Goal: Complete application form: Complete application form

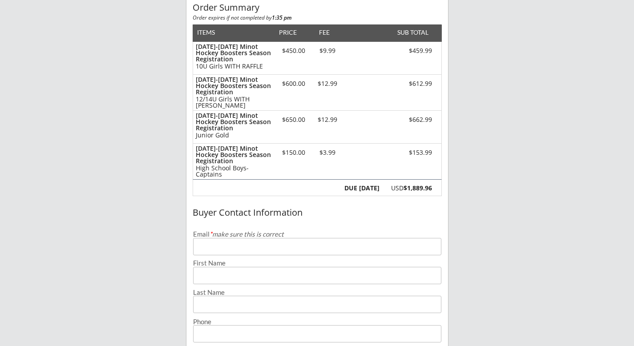
scroll to position [97, 0]
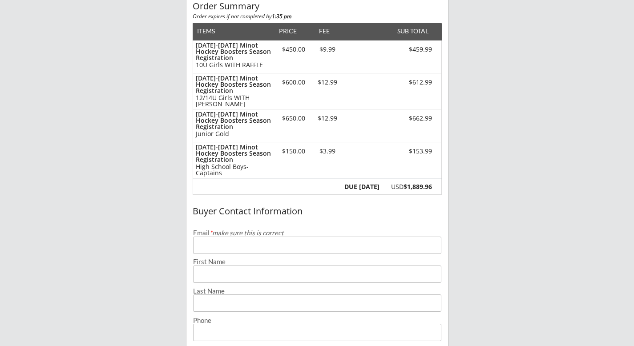
click at [261, 242] on input "email" at bounding box center [317, 245] width 248 height 17
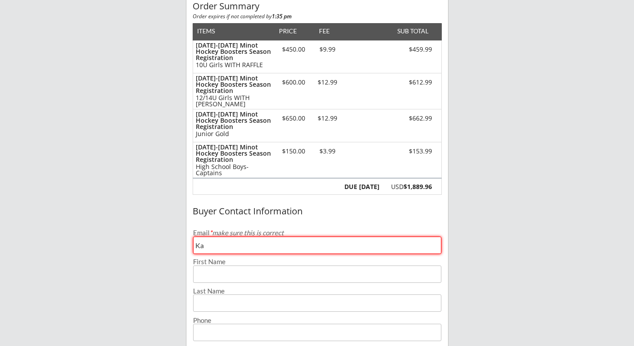
type input "K"
type input "[EMAIL_ADDRESS][DOMAIN_NAME]"
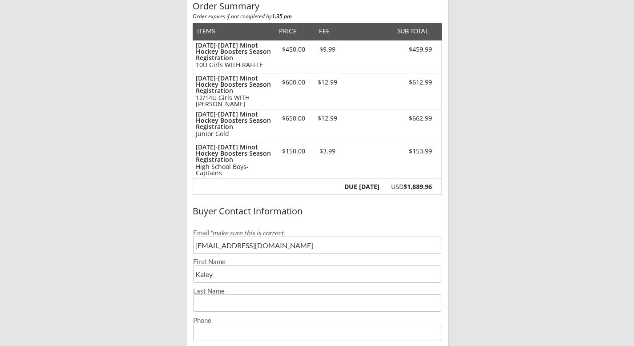
type input "Kaley"
type input "[DEMOGRAPHIC_DATA]"
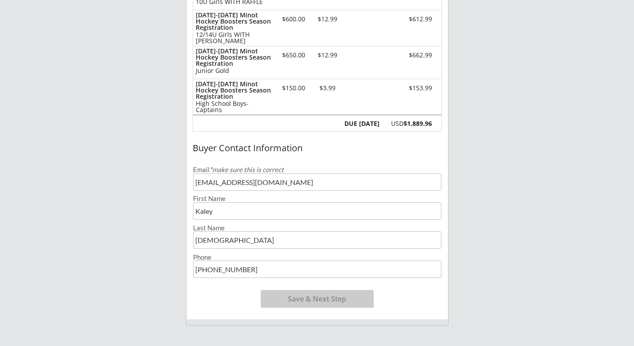
scroll to position [162, 0]
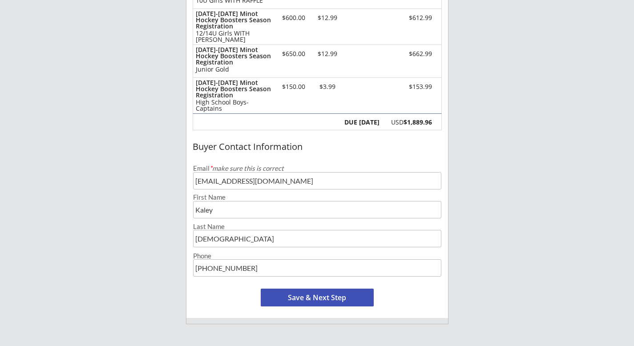
type input "[PHONE_NUMBER]"
click at [355, 298] on button "Save & Next Step" at bounding box center [317, 298] width 113 height 18
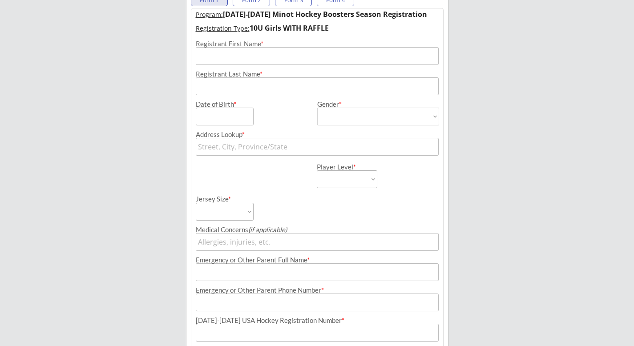
scroll to position [64, 0]
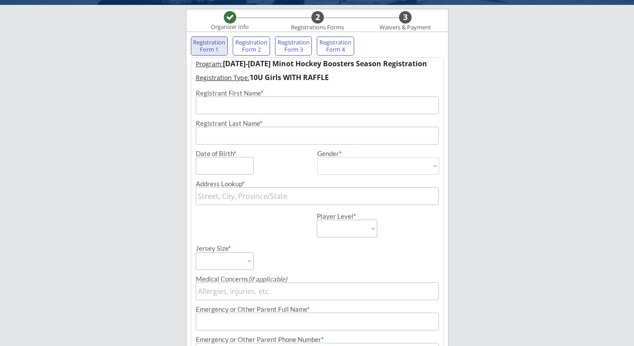
click at [301, 105] on input "input" at bounding box center [317, 106] width 243 height 18
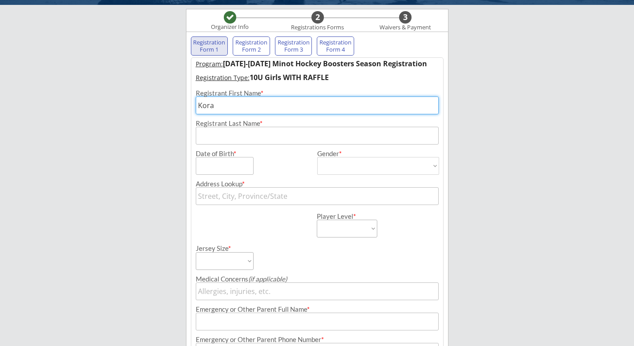
type input "Kora"
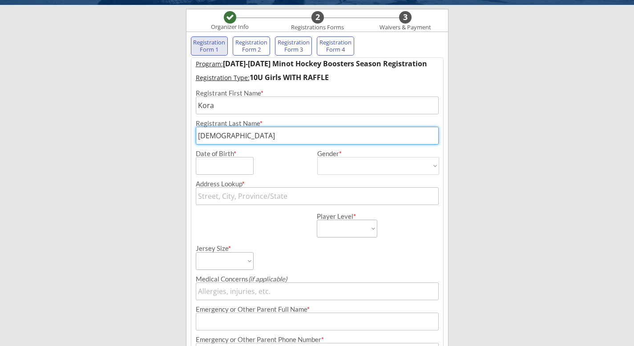
type input "[DEMOGRAPHIC_DATA]"
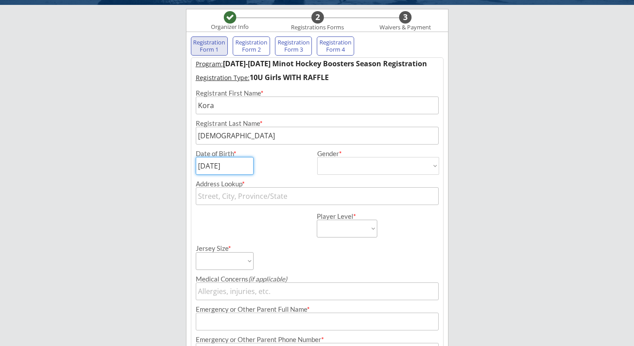
type input "[DATE]"
click at [391, 163] on select "[DEMOGRAPHIC_DATA] [DEMOGRAPHIC_DATA]" at bounding box center [378, 166] width 122 height 18
select select ""[DEMOGRAPHIC_DATA]""
click at [317, 157] on select "[DEMOGRAPHIC_DATA] [DEMOGRAPHIC_DATA]" at bounding box center [378, 166] width 122 height 18
type input "[DEMOGRAPHIC_DATA]"
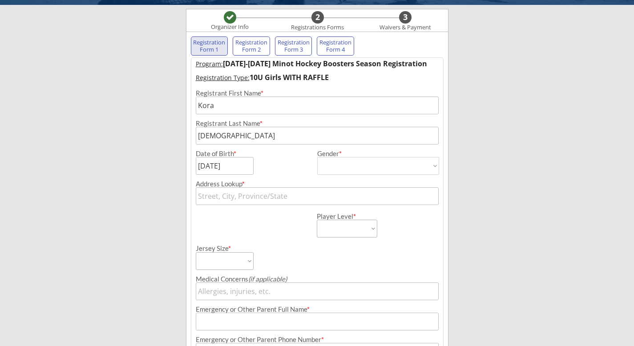
click at [302, 194] on input "text" at bounding box center [317, 196] width 243 height 18
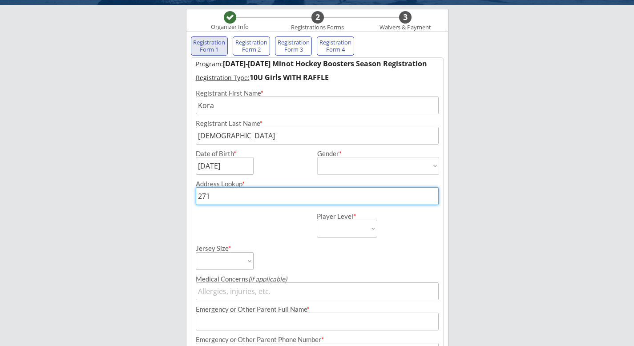
type input "2713"
type input "[STREET_ADDRESS]"
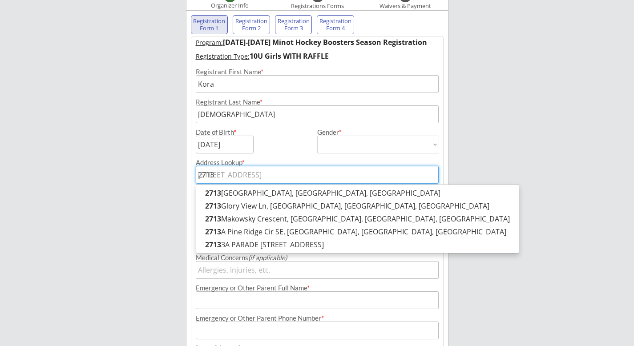
scroll to position [89, 0]
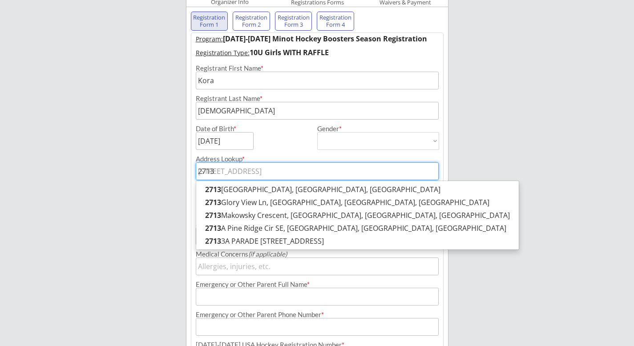
type input "2713"
type input "2713 Av"
type input "[STREET_ADDRESS]"
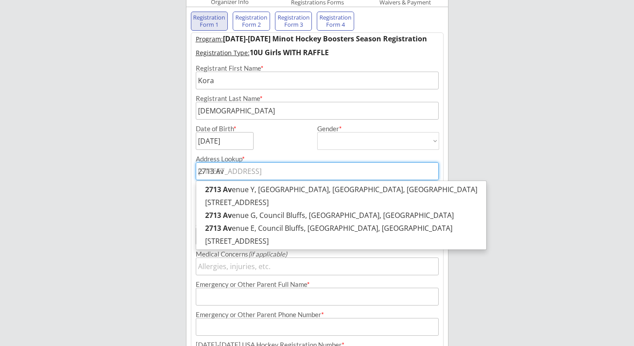
type input "2713 A"
type input "2713 Ac"
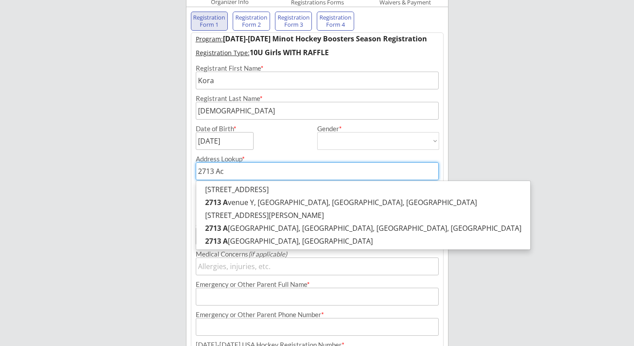
type input "[STREET_ADDRESS][PERSON_NAME]"
type input "2713 Aca"
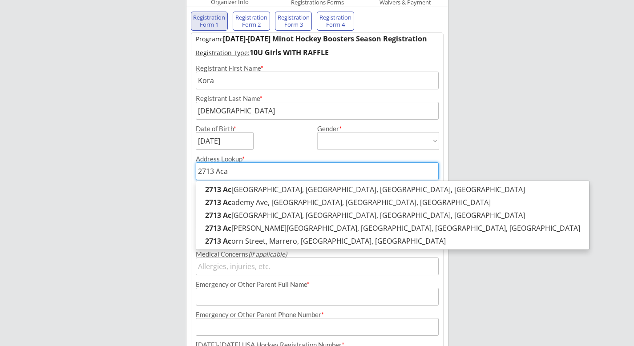
type input "[STREET_ADDRESS]"
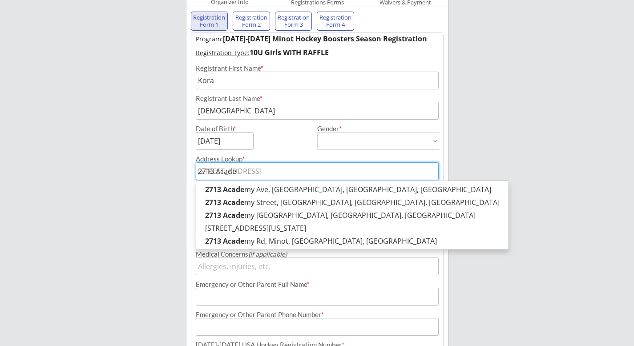
type input "[STREET_ADDRESS]"
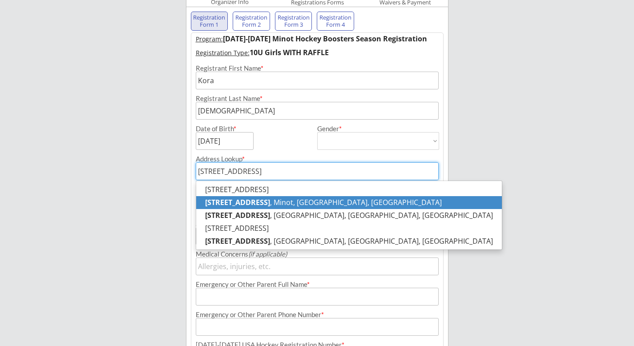
click at [285, 204] on p "[STREET_ADDRESS]" at bounding box center [349, 202] width 306 height 13
type input "[STREET_ADDRESS]"
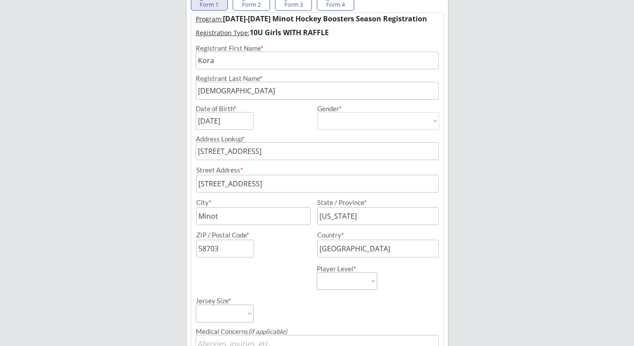
scroll to position [114, 0]
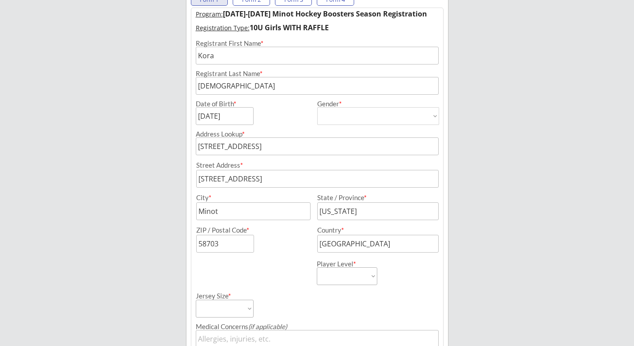
click at [363, 274] on select "Learn to Play Boys Learn to Play Girls Maroon Mites Gold/White Mites Squirts Pe…" at bounding box center [347, 276] width 60 height 18
select select ""10U Girls""
click at [317, 267] on select "Learn to Play Boys Learn to Play Girls Maroon Mites Gold/White Mites Squirts Pe…" at bounding box center [347, 276] width 60 height 18
click at [407, 270] on div "Player Level * Learn to Play Boys Learn to Play Girls Maroon Mites Gold/White M…" at bounding box center [377, 269] width 120 height 32
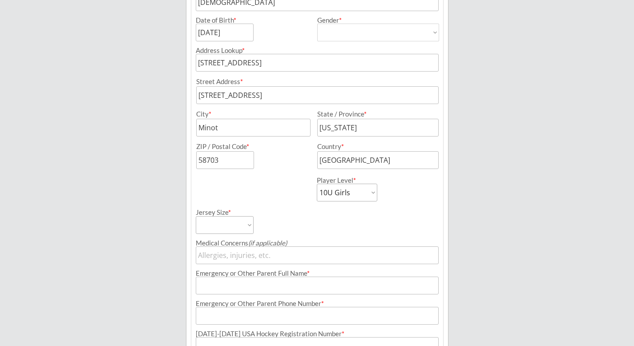
scroll to position [208, 0]
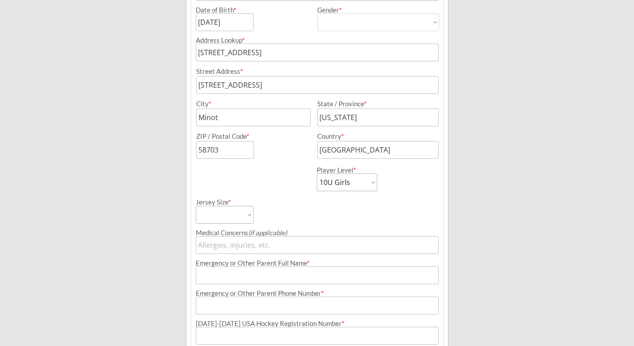
click at [246, 214] on select "Adult Small Adult Medium Adult Large Adult XL Goalie Cut" at bounding box center [225, 215] width 58 height 18
click at [234, 215] on select "Adult Small Adult Medium Adult Large Adult XL Goalie Cut" at bounding box center [225, 215] width 58 height 18
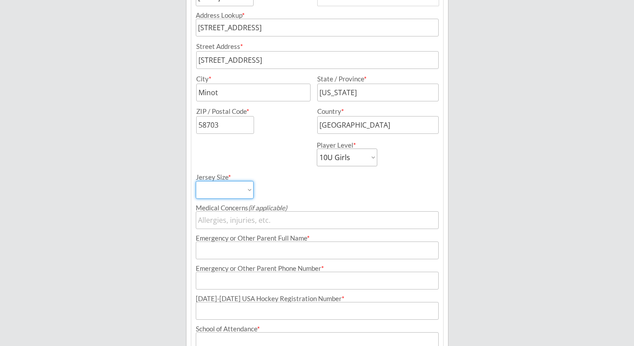
scroll to position [244, 0]
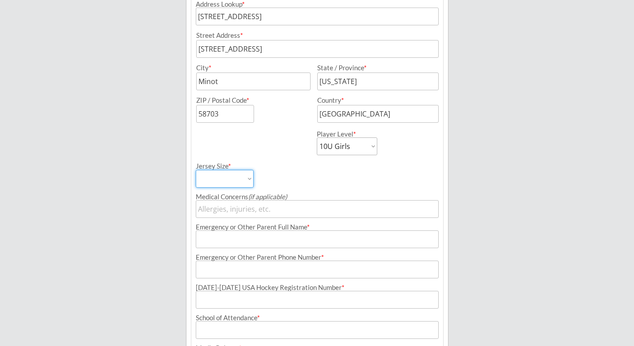
click at [245, 177] on select "Adult Small Adult Medium Adult Large Adult XL Goalie Cut" at bounding box center [225, 179] width 58 height 18
select select ""Adult Small""
click at [196, 170] on select "Adult Small Adult Medium Adult Large Adult XL Goalie Cut" at bounding box center [225, 179] width 58 height 18
click at [257, 154] on div "Player Level * Learn to Play Boys Learn to Play Girls Maroon Mites Gold/White M…" at bounding box center [317, 139] width 252 height 32
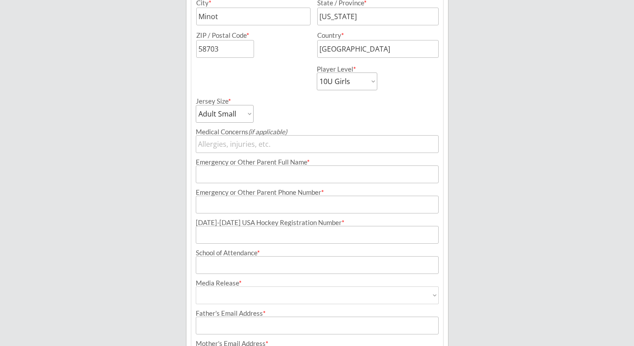
scroll to position [311, 0]
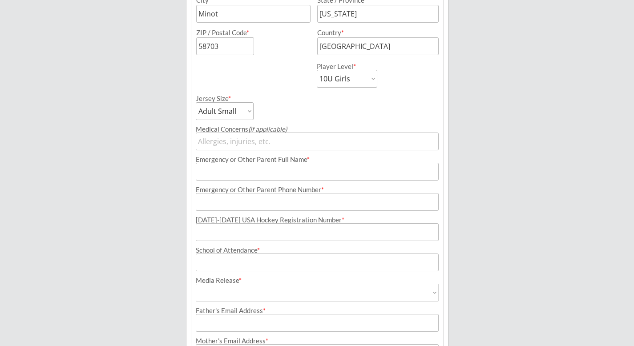
click at [248, 173] on input "input" at bounding box center [317, 172] width 243 height 18
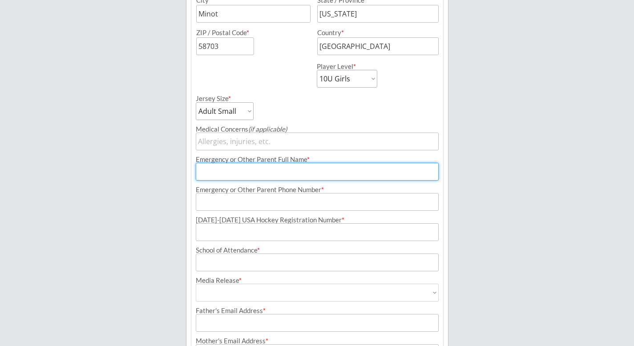
type input "[PERSON_NAME][DEMOGRAPHIC_DATA]"
type input "[PHONE_NUMBER]"
type input "[EMAIL_ADDRESS][DOMAIN_NAME]"
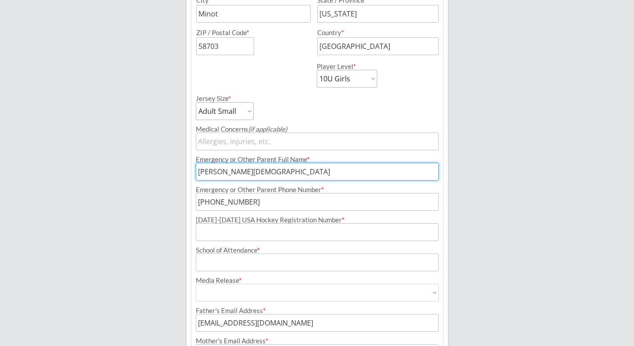
type input "[EMAIL_ADDRESS][DOMAIN_NAME]"
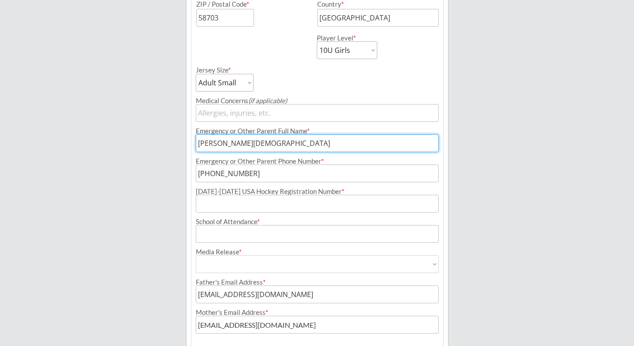
scroll to position [342, 0]
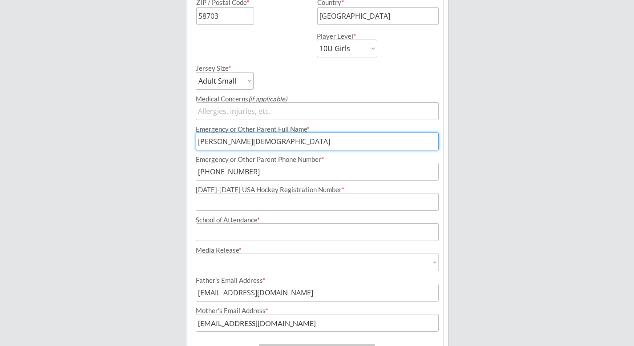
click at [339, 200] on input "input" at bounding box center [317, 202] width 243 height 18
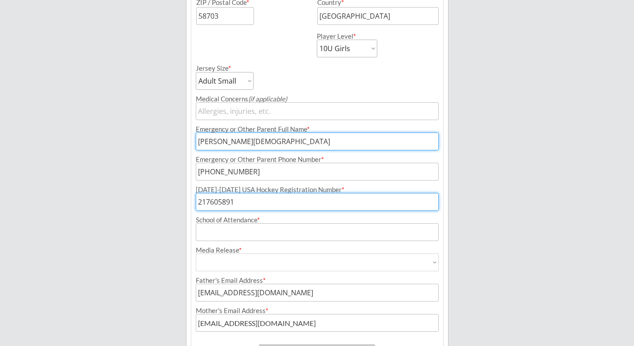
type input "217605891"
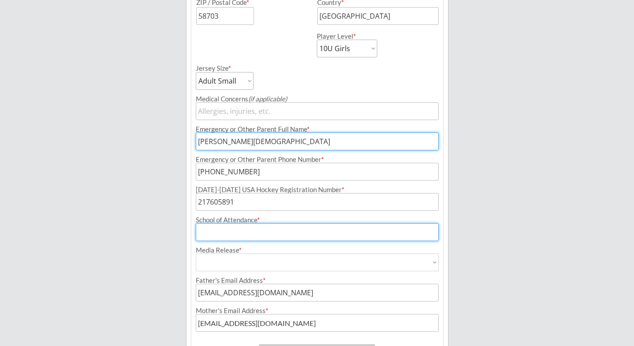
click at [229, 238] on input "input" at bounding box center [317, 232] width 243 height 18
type input "[GEOGRAPHIC_DATA]"
click at [247, 262] on select "Yes No" at bounding box center [317, 263] width 243 height 18
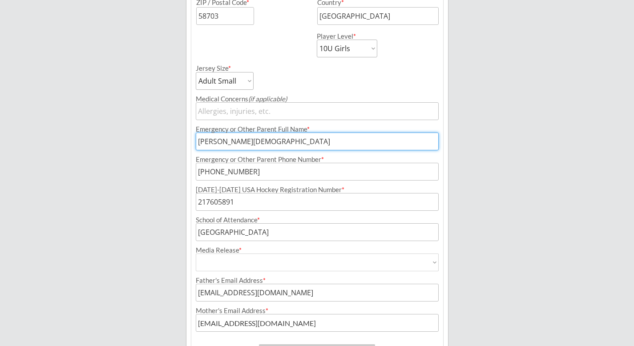
select select ""Yes""
click at [196, 254] on select "Yes No" at bounding box center [317, 263] width 243 height 18
type input "Yes"
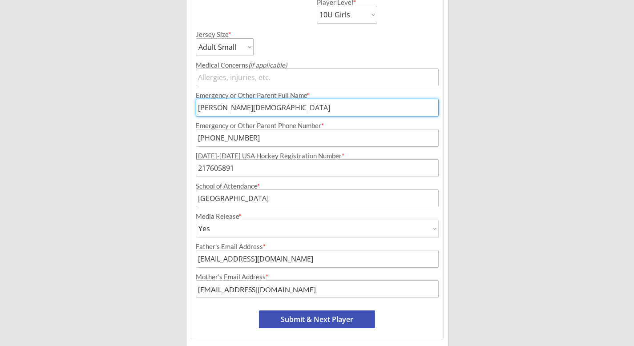
scroll to position [383, 0]
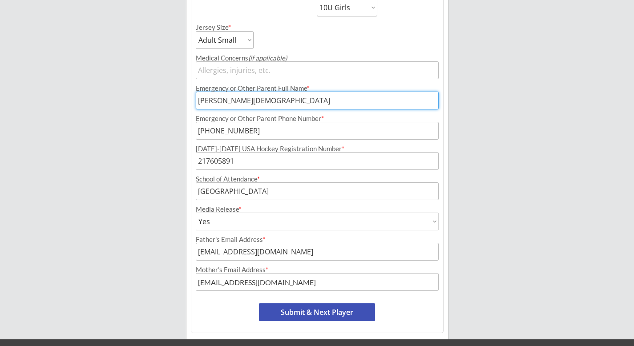
click at [288, 254] on input "input" at bounding box center [317, 252] width 243 height 18
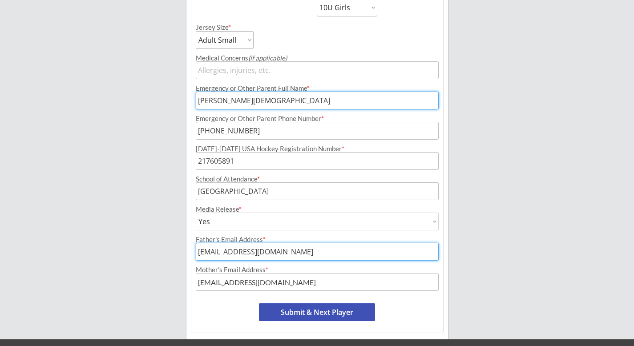
click at [288, 254] on input "input" at bounding box center [317, 252] width 243 height 18
type input "[EMAIL_ADDRESS][DOMAIN_NAME]"
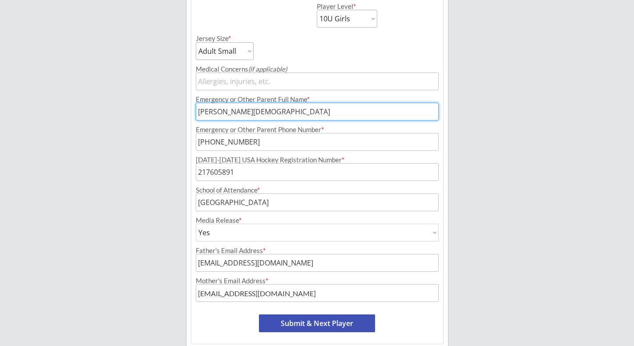
scroll to position [406, 0]
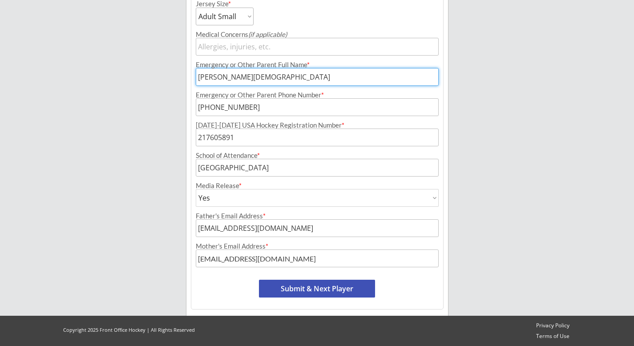
click at [326, 292] on button "Submit & Next Player" at bounding box center [317, 289] width 116 height 18
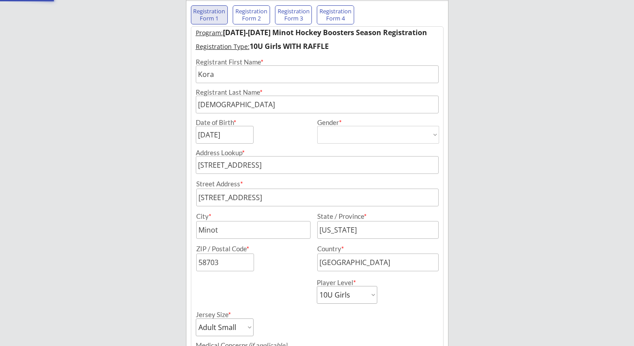
select select ""PLACEHOLDER_1427118222253""
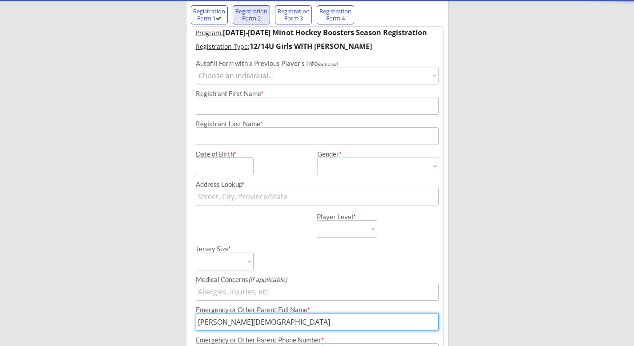
scroll to position [73, 0]
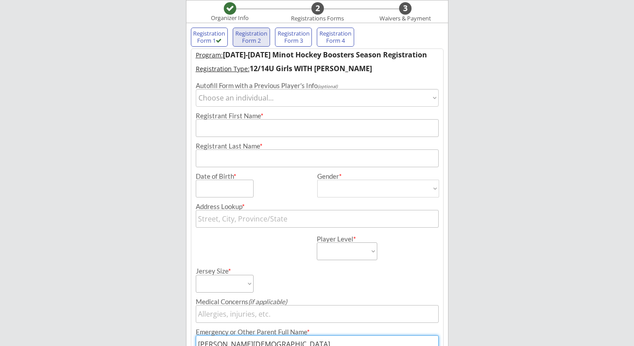
click at [250, 100] on select "Choose an individual... [GEOGRAPHIC_DATA]" at bounding box center [317, 98] width 243 height 18
click at [196, 89] on select "Choose an individual... [GEOGRAPHIC_DATA]" at bounding box center [317, 98] width 243 height 18
click at [257, 95] on select "Choose an individual... [GEOGRAPHIC_DATA]" at bounding box center [317, 98] width 243 height 18
click at [196, 89] on select "Choose an individual... [GEOGRAPHIC_DATA]" at bounding box center [317, 98] width 243 height 18
select select ""1348695171700984260__LOOKUP__1725455001799x181607403266506750""
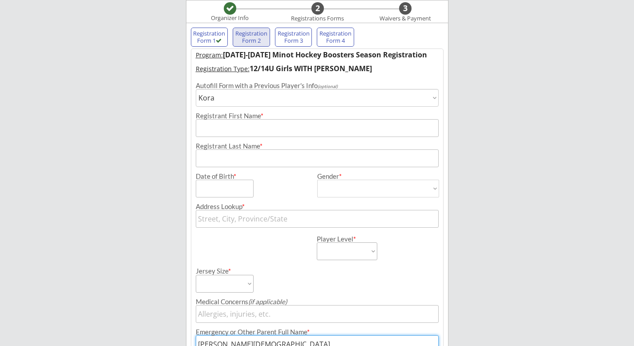
type input "Kora"
type input "[DATE]"
type input "[DEMOGRAPHIC_DATA]"
select select ""[DEMOGRAPHIC_DATA]""
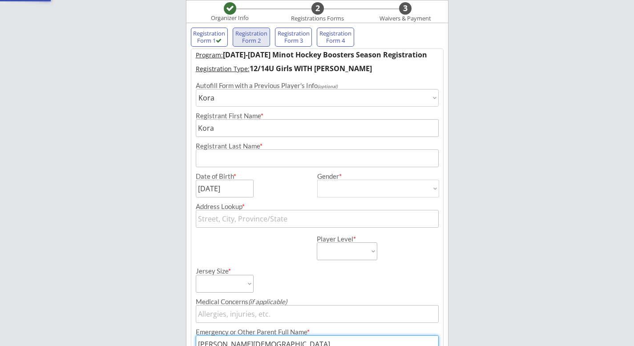
type input "[STREET_ADDRESS]"
select select ""10U Girls""
select select ""Adult Small""
type input "[PHONE_NUMBER]"
type input "217605891"
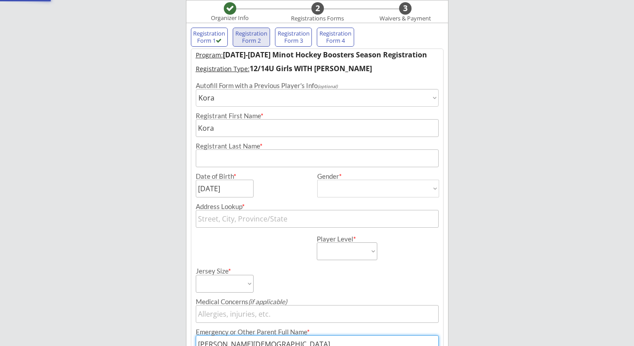
type input "[GEOGRAPHIC_DATA]"
type input "Yes"
select select ""Yes""
type input "[EMAIL_ADDRESS][DOMAIN_NAME]"
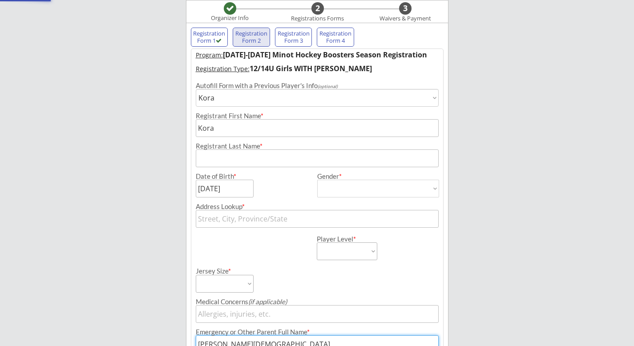
type input "[STREET_ADDRESS]"
type input "Minot"
type input "[US_STATE]"
type input "58703"
type input "[GEOGRAPHIC_DATA]"
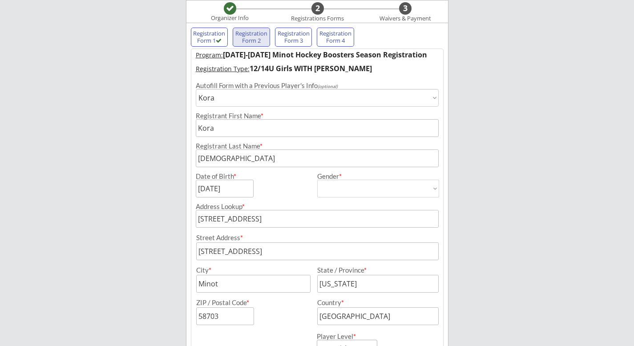
click at [231, 97] on select "Choose an individual... [GEOGRAPHIC_DATA]" at bounding box center [317, 98] width 243 height 18
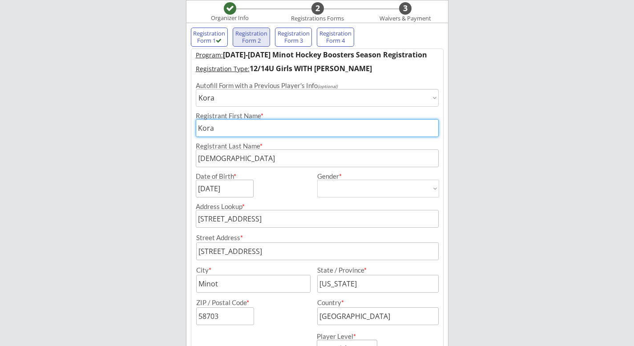
click at [230, 131] on input "input" at bounding box center [317, 128] width 243 height 18
type input "Kindlee"
click at [239, 193] on input "input" at bounding box center [225, 189] width 58 height 18
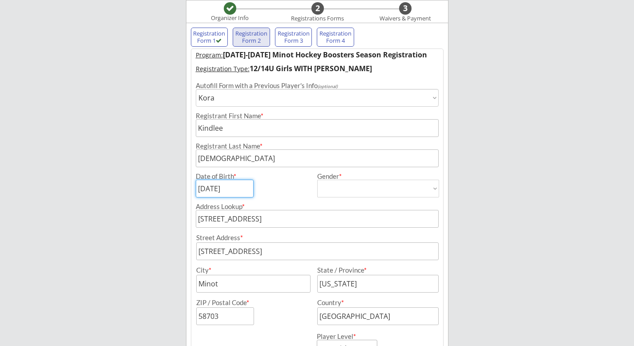
click at [239, 193] on input "input" at bounding box center [225, 189] width 58 height 18
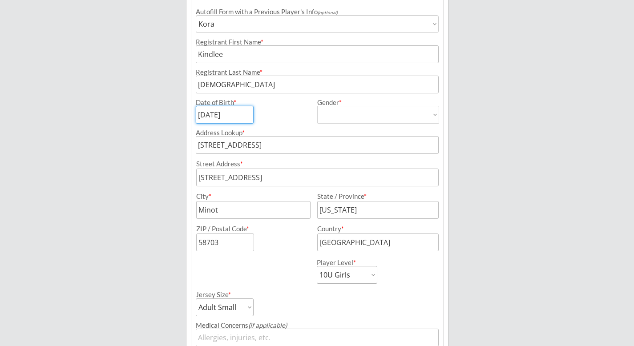
scroll to position [147, 0]
type input "[DATE]"
click at [332, 277] on select "Learn to Play Boys Learn to Play Girls Maroon Mites Gold/White Mites Squirts Pe…" at bounding box center [347, 275] width 60 height 18
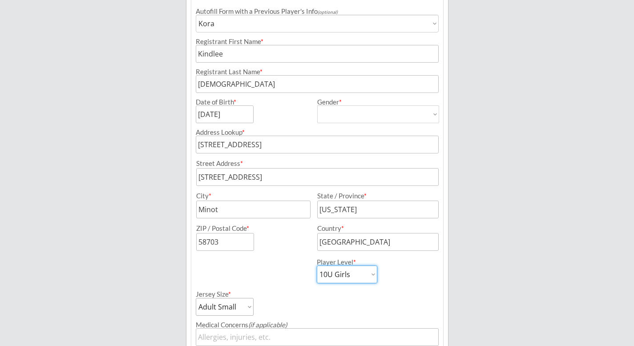
select select ""14U Girls""
click at [317, 266] on select "Learn to Play Boys Learn to Play Girls Maroon Mites Gold/White Mites Squirts Pe…" at bounding box center [347, 275] width 60 height 18
click at [354, 275] on select "Learn to Play Boys Learn to Play Girls Maroon Mites Gold/White Mites Squirts Pe…" at bounding box center [347, 275] width 60 height 18
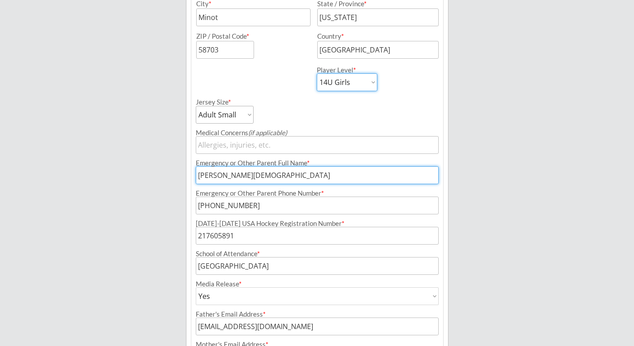
scroll to position [355, 0]
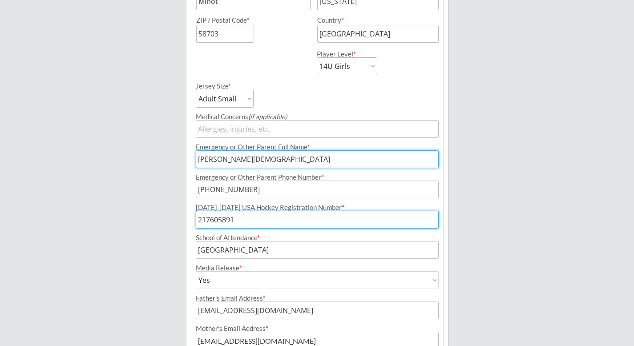
click at [254, 222] on input "input" at bounding box center [317, 220] width 243 height 18
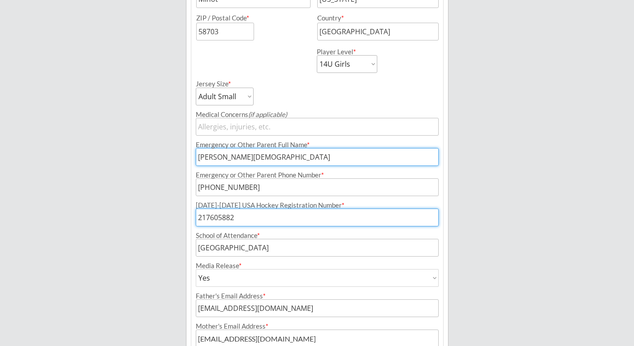
scroll to position [367, 0]
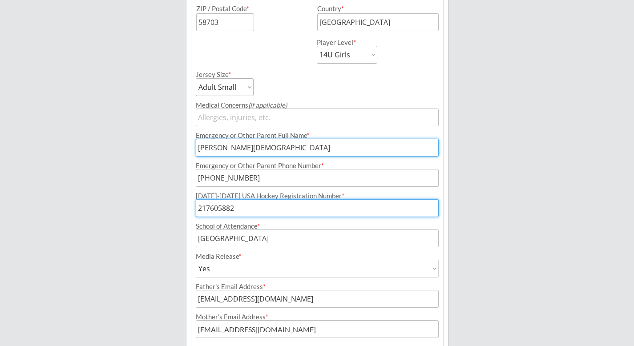
type input "217605882"
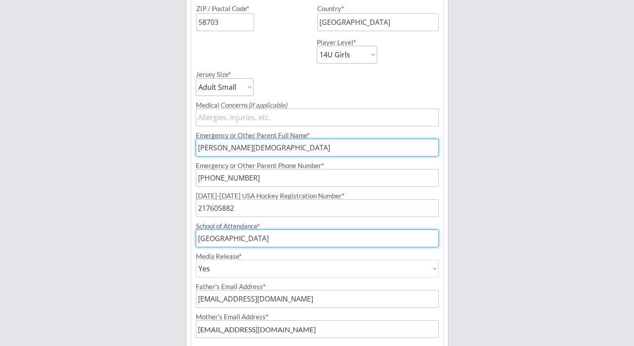
click at [280, 236] on input "input" at bounding box center [317, 239] width 243 height 18
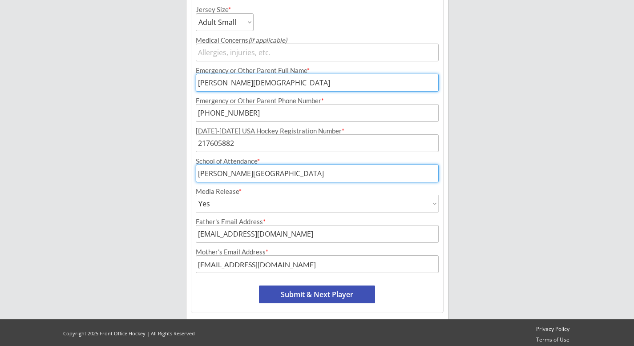
scroll to position [435, 0]
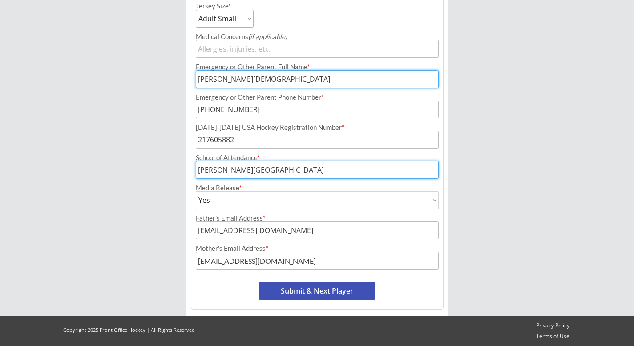
type input "[PERSON_NAME][GEOGRAPHIC_DATA]"
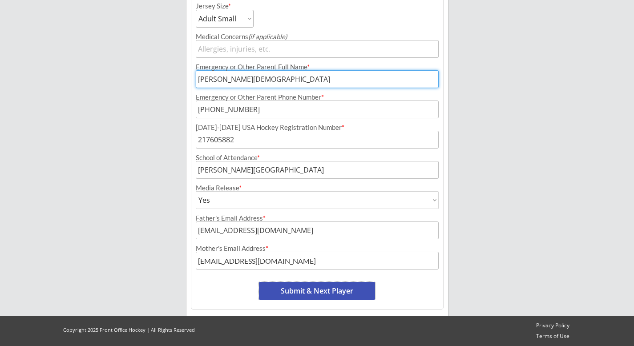
click at [310, 292] on button "Submit & Next Player" at bounding box center [317, 291] width 116 height 18
select select ""PLACEHOLDER_1427118222253""
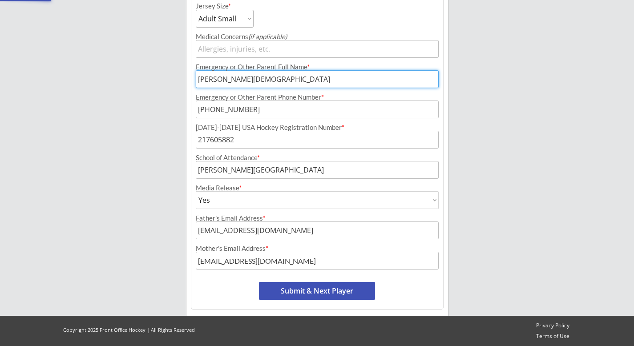
select select ""PLACEHOLDER_1427118222253""
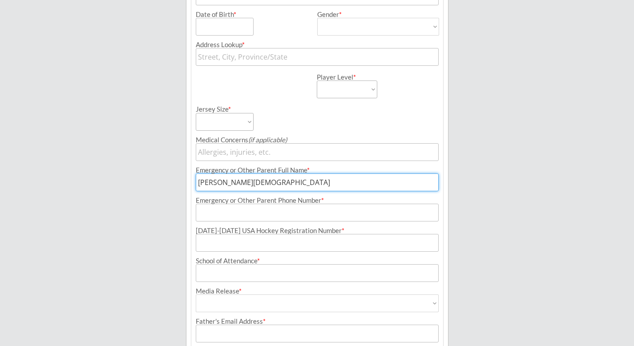
scroll to position [0, 0]
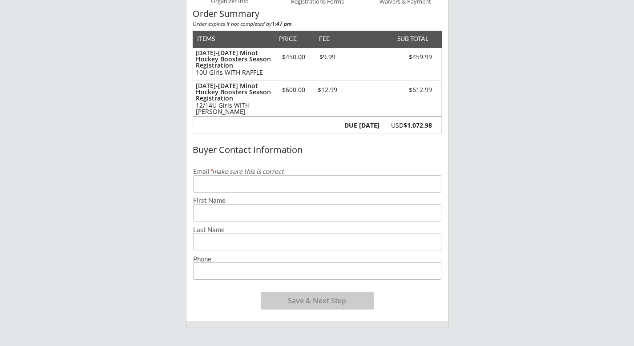
scroll to position [92, 0]
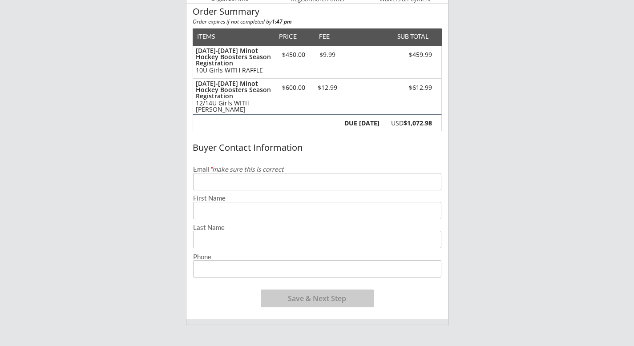
click at [315, 177] on input "email" at bounding box center [317, 181] width 248 height 17
type input "[EMAIL_ADDRESS][DOMAIN_NAME]"
type input "Kaley"
type input "[DEMOGRAPHIC_DATA]"
type input "[PHONE_NUMBER]"
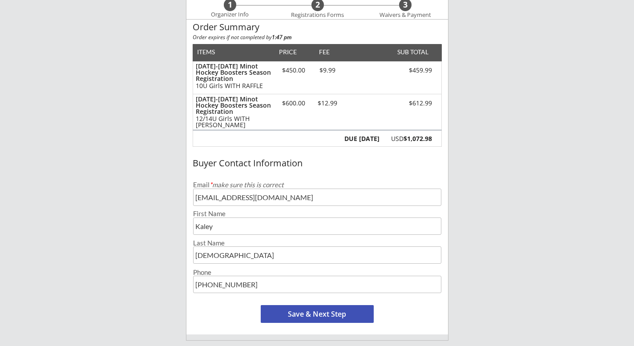
scroll to position [88, 0]
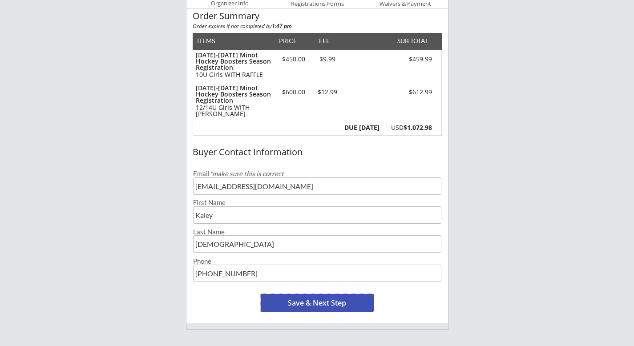
click at [298, 296] on button "Save & Next Step" at bounding box center [317, 303] width 113 height 18
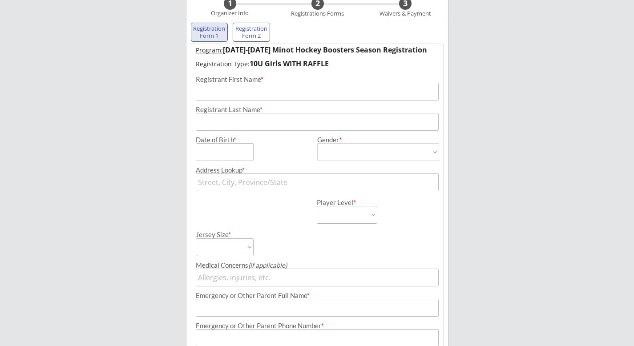
scroll to position [64, 0]
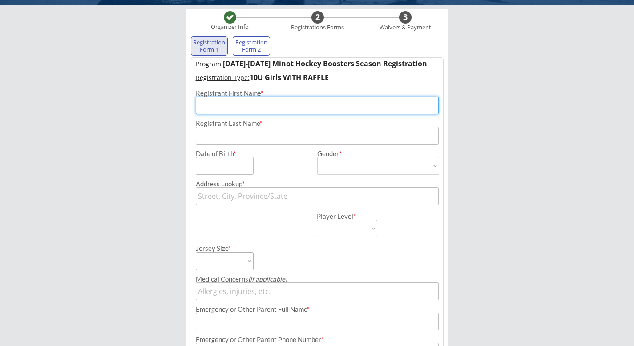
click at [273, 101] on input "input" at bounding box center [317, 106] width 243 height 18
type input "Kora"
type input "[DEMOGRAPHIC_DATA]"
type input "[STREET_ADDRESS]"
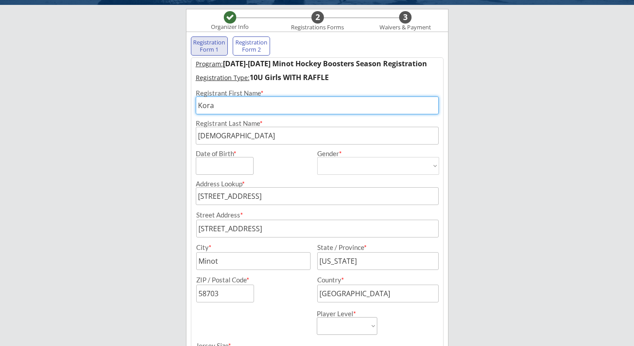
click at [214, 169] on input "input" at bounding box center [225, 166] width 58 height 18
type input "[DATE]"
click at [343, 165] on select "[DEMOGRAPHIC_DATA] [DEMOGRAPHIC_DATA]" at bounding box center [378, 166] width 122 height 18
select select ""[DEMOGRAPHIC_DATA]""
click at [317, 157] on select "[DEMOGRAPHIC_DATA] [DEMOGRAPHIC_DATA]" at bounding box center [378, 166] width 122 height 18
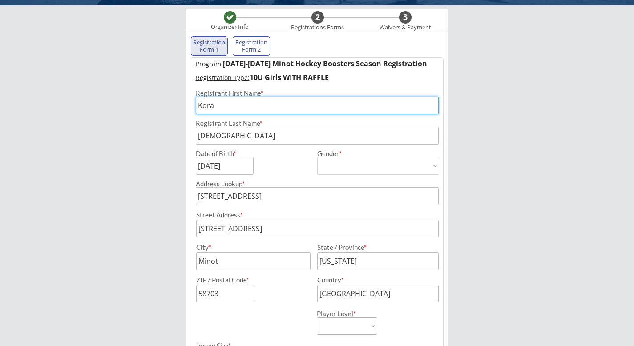
type input "[DEMOGRAPHIC_DATA]"
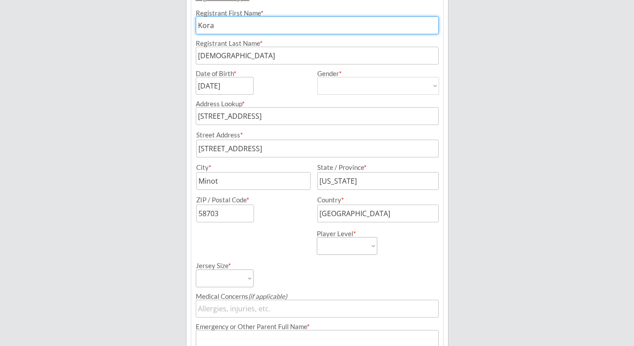
scroll to position [173, 0]
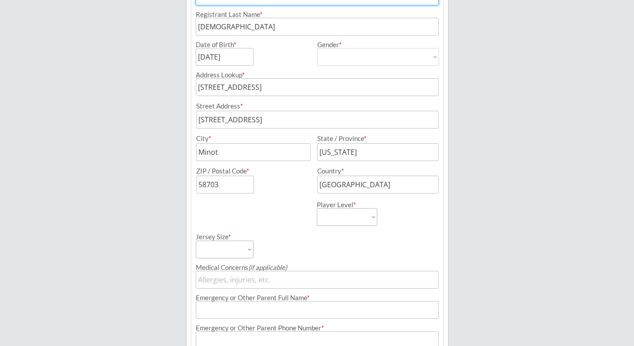
click at [339, 223] on select "Learn to Play Boys Learn to Play Girls Maroon Mites Gold/White Mites Squirts Pe…" at bounding box center [347, 217] width 60 height 18
select select ""10U Girls""
click at [317, 208] on select "Learn to Play Boys Learn to Play Girls Maroon Mites Gold/White Mites Squirts Pe…" at bounding box center [347, 217] width 60 height 18
click at [247, 246] on select "Adult Small Adult Medium Adult Large Adult XL Goalie Cut" at bounding box center [225, 250] width 58 height 18
select select ""Adult Small""
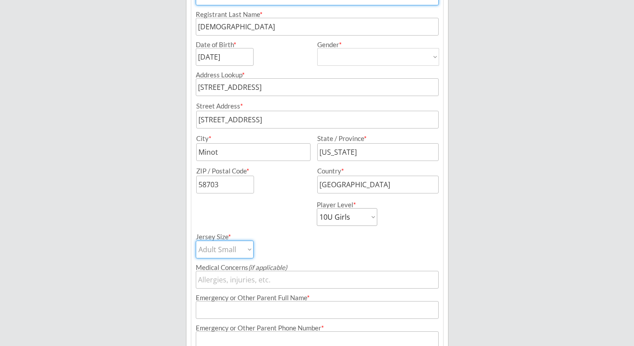
click at [196, 241] on select "Adult Small Adult Medium Adult Large Adult XL Goalie Cut" at bounding box center [225, 250] width 58 height 18
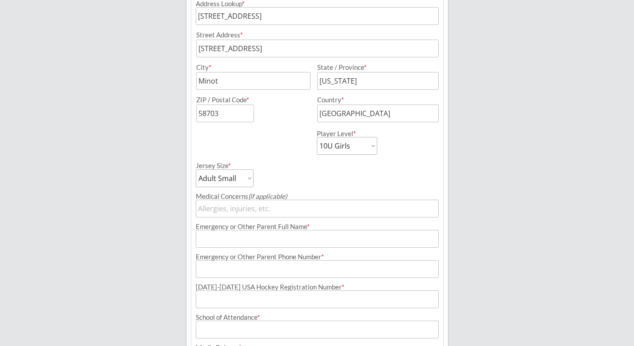
scroll to position [265, 0]
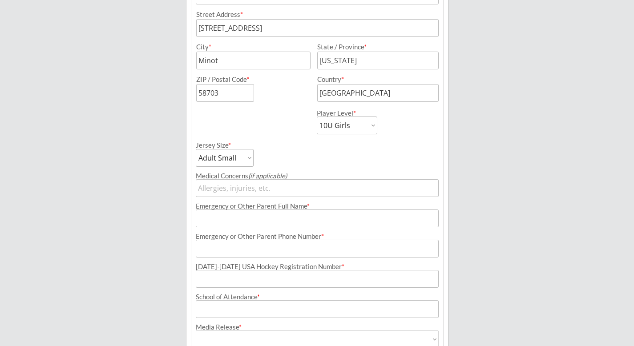
click at [241, 214] on input "input" at bounding box center [317, 219] width 243 height 18
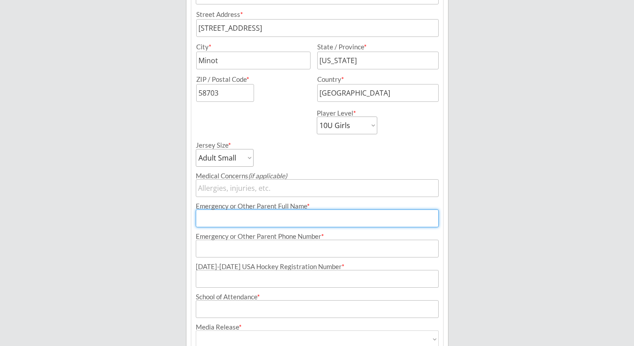
type input "[PERSON_NAME][DEMOGRAPHIC_DATA]"
type input "[PHONE_NUMBER]"
type input "[EMAIL_ADDRESS][DOMAIN_NAME]"
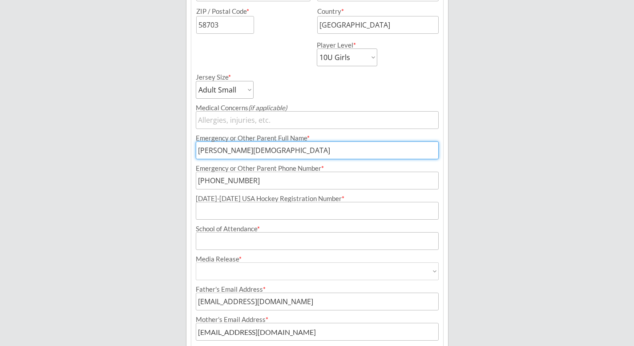
scroll to position [350, 0]
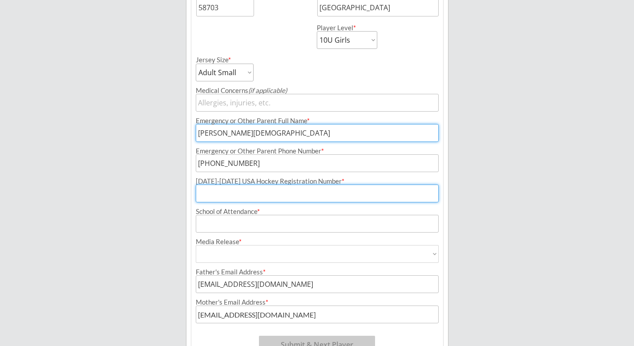
click at [249, 197] on input "input" at bounding box center [317, 194] width 243 height 18
type input "217605891CHICK"
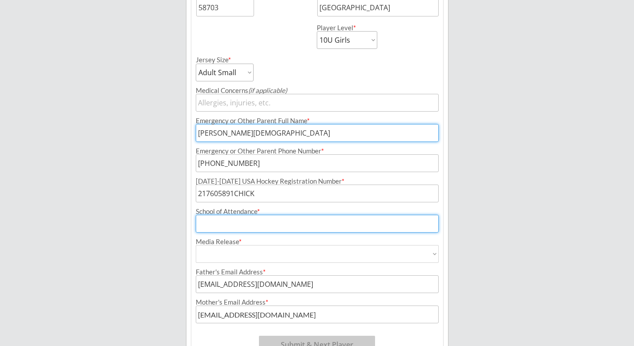
click at [229, 222] on input "input" at bounding box center [317, 224] width 243 height 18
type input "Edison"
click at [223, 247] on select "Yes No" at bounding box center [317, 254] width 243 height 18
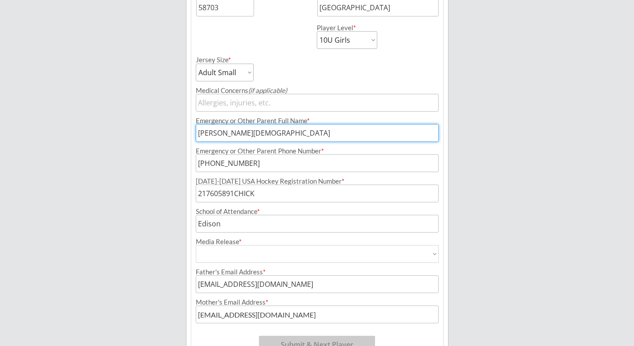
select select ""Yes""
click at [196, 245] on select "Yes No" at bounding box center [317, 254] width 243 height 18
type input "Yes"
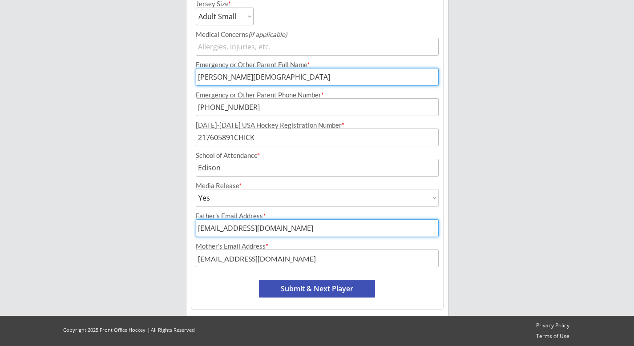
click at [269, 234] on input "input" at bounding box center [317, 228] width 243 height 18
type input "[EMAIL_ADDRESS][DOMAIN_NAME]"
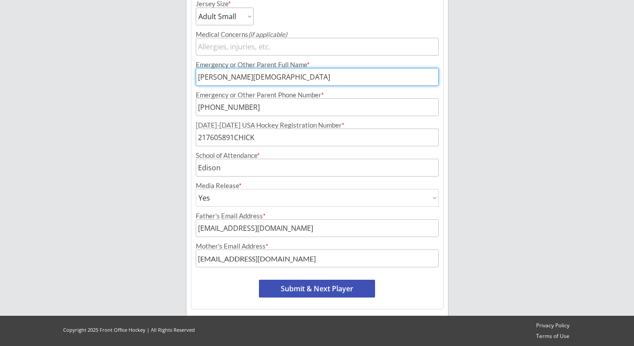
click at [311, 294] on button "Submit & Next Player" at bounding box center [317, 289] width 116 height 18
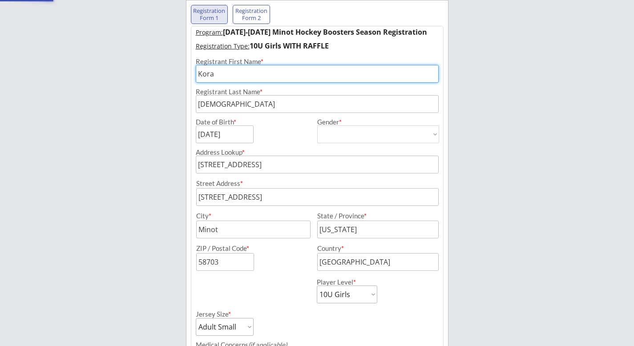
scroll to position [73, 0]
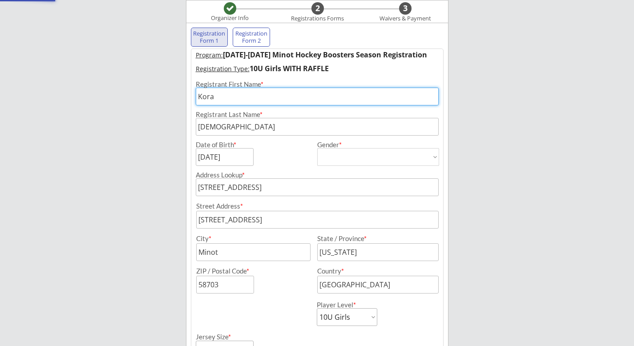
select select ""PLACEHOLDER_1427118222253""
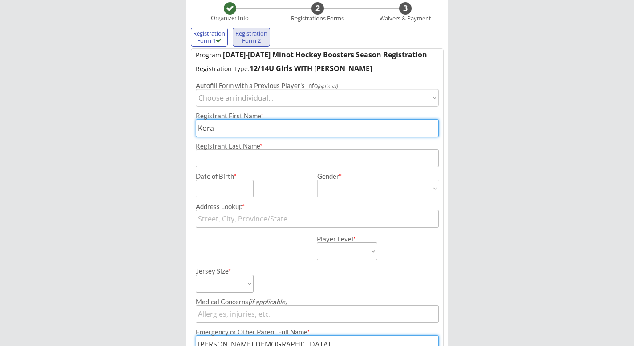
click at [230, 129] on input "input" at bounding box center [317, 128] width 243 height 18
type input "Kindlee"
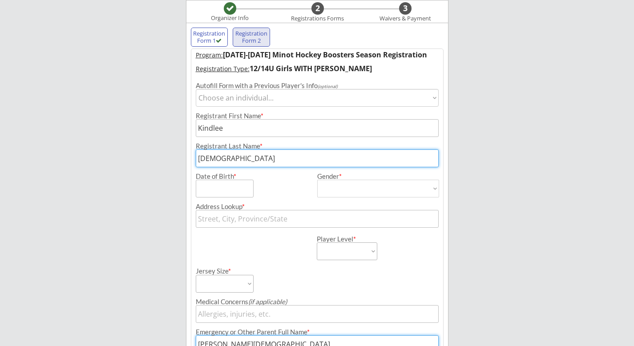
type input "[DEMOGRAPHIC_DATA]"
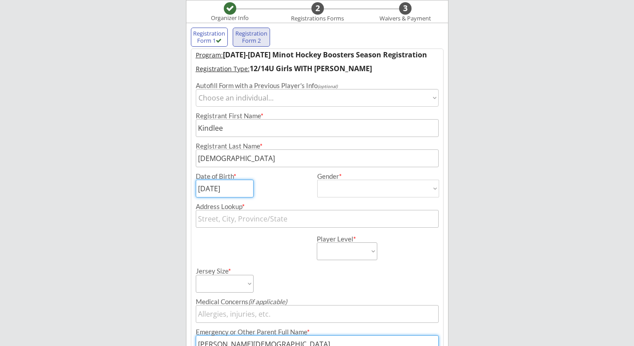
type input "[DATE]"
click at [327, 183] on select "[DEMOGRAPHIC_DATA] [DEMOGRAPHIC_DATA]" at bounding box center [378, 189] width 122 height 18
select select ""Male""
click at [317, 180] on select "[DEMOGRAPHIC_DATA] [DEMOGRAPHIC_DATA]" at bounding box center [378, 189] width 122 height 18
type input "[DEMOGRAPHIC_DATA]"
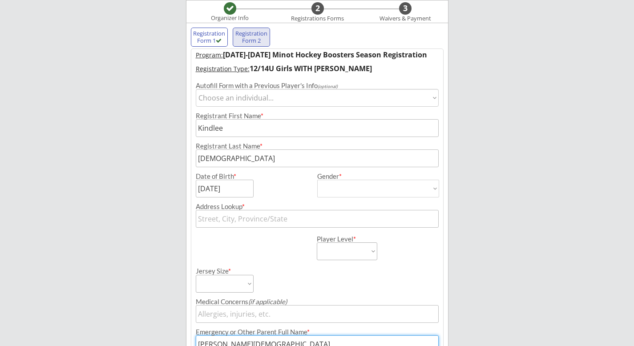
click at [331, 186] on select "[DEMOGRAPHIC_DATA] [DEMOGRAPHIC_DATA]" at bounding box center [378, 189] width 122 height 18
select select ""[DEMOGRAPHIC_DATA]""
click at [317, 180] on select "[DEMOGRAPHIC_DATA] [DEMOGRAPHIC_DATA]" at bounding box center [378, 189] width 122 height 18
type input "[DEMOGRAPHIC_DATA]"
click at [281, 221] on input "text" at bounding box center [317, 219] width 243 height 18
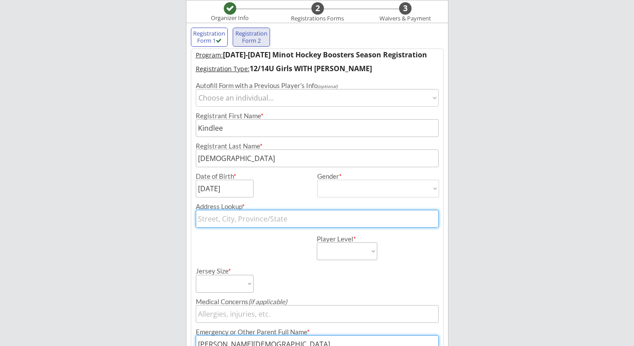
type input "[STREET_ADDRESS]"
type input "2713 Academy Road, Philadelphia, PA, USA"
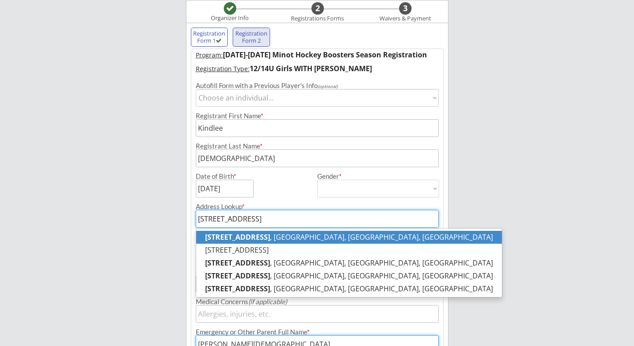
type input "2713 Academy Roa"
type input "2713 Academy Road, Durham, NC, USA"
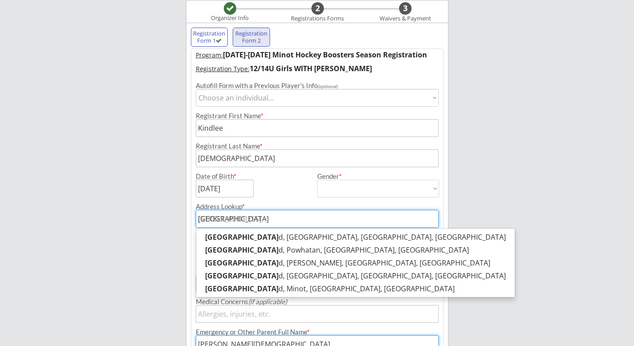
type input "2713 Academy R"
type input "[STREET_ADDRESS]"
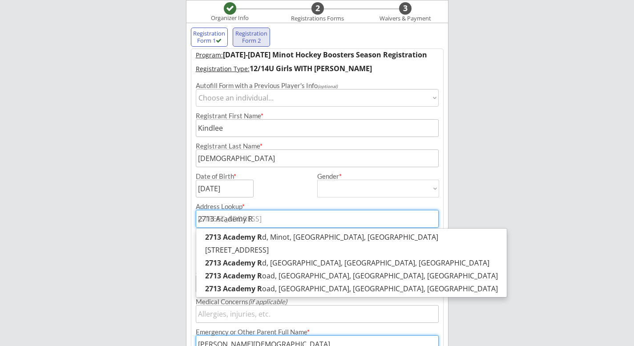
type input "[STREET_ADDRESS]"
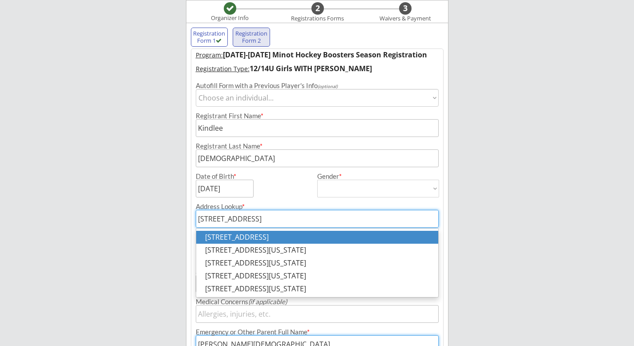
click at [318, 238] on p "[STREET_ADDRESS]" at bounding box center [317, 237] width 242 height 13
type input "[STREET_ADDRESS]"
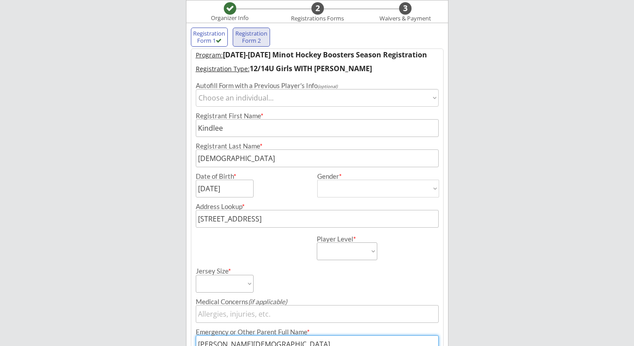
type input "[STREET_ADDRESS]"
type input "Minot"
type input "[US_STATE]"
type input "58703"
type input "[GEOGRAPHIC_DATA]"
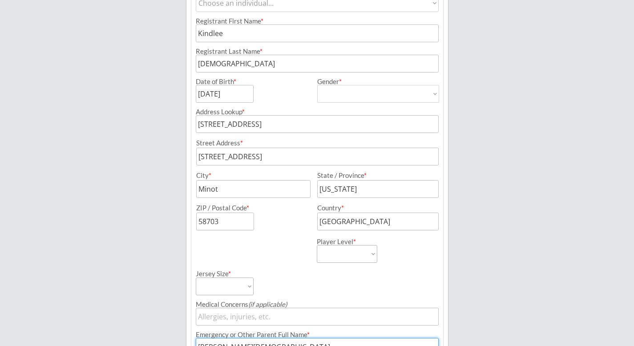
scroll to position [190, 0]
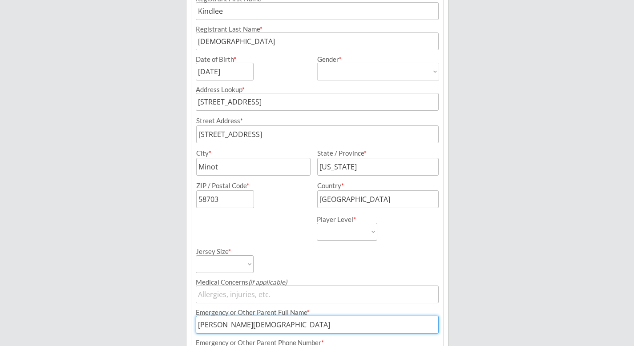
type input "[STREET_ADDRESS]"
click at [364, 230] on select "Learn to Play Boys Learn to Play Girls Maroon Mites Gold/White Mites Squirts Pe…" at bounding box center [347, 232] width 60 height 18
select select ""14U Girls""
click at [317, 223] on select "Learn to Play Boys Learn to Play Girls Maroon Mites Gold/White Mites Squirts Pe…" at bounding box center [347, 232] width 60 height 18
click at [240, 264] on select "Adult Small Adult Medium Adult Large Adult XL Goalie Cut" at bounding box center [225, 264] width 58 height 18
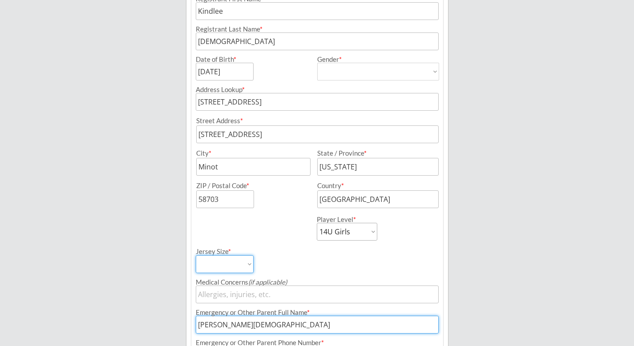
select select ""Adult Small""
click at [196, 255] on select "Adult Small Adult Medium Adult Large Adult XL Goalie Cut" at bounding box center [225, 264] width 58 height 18
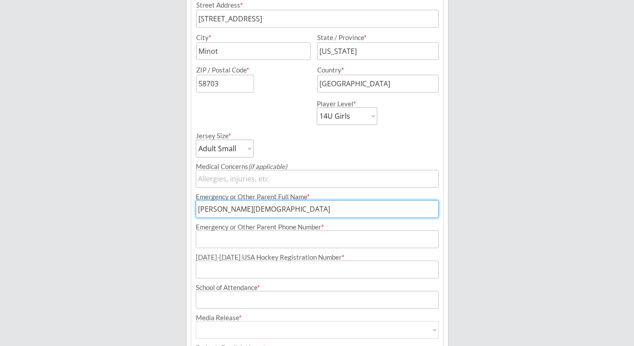
scroll to position [311, 0]
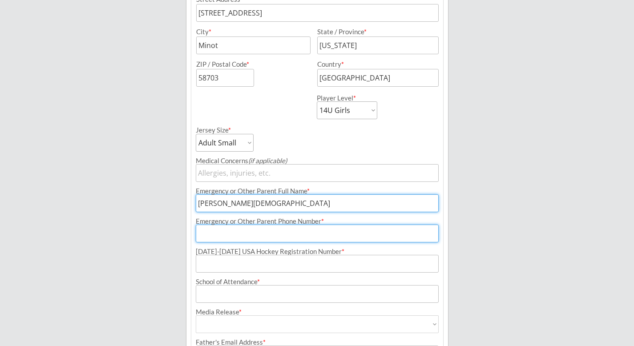
click at [273, 232] on input "input" at bounding box center [317, 234] width 243 height 18
type input "[PHONE_NUMBER]"
type input "[EMAIL_ADDRESS][DOMAIN_NAME]"
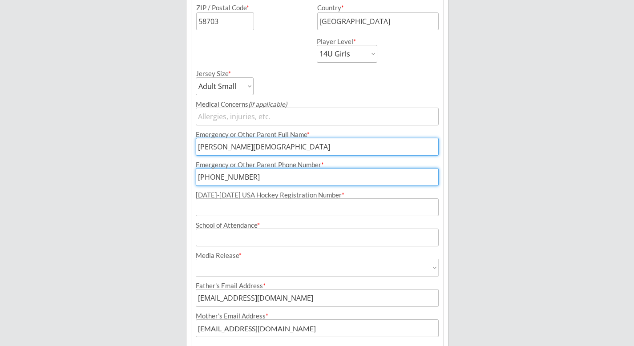
scroll to position [383, 0]
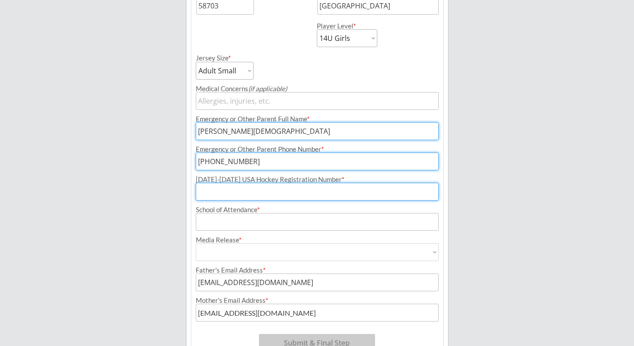
click at [279, 192] on input "input" at bounding box center [317, 192] width 243 height 18
type input "217605882CHICK"
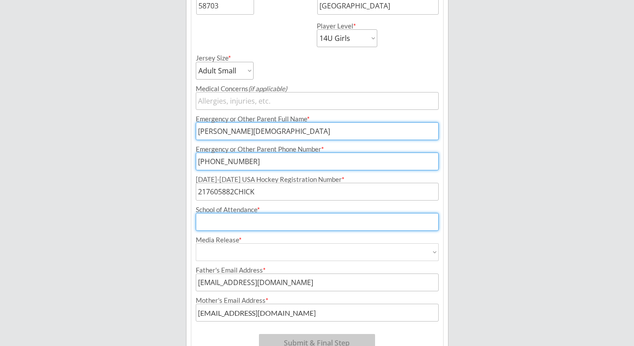
click at [267, 218] on input "input" at bounding box center [317, 222] width 243 height 18
type input "E"
type input "Ramstad"
click at [246, 252] on select "Yes No" at bounding box center [317, 252] width 243 height 18
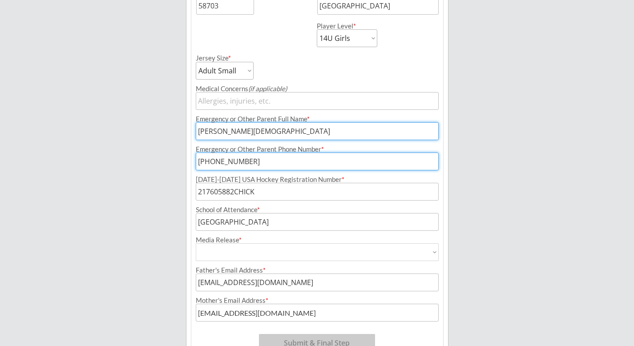
select select ""Yes""
click at [196, 243] on select "Yes No" at bounding box center [317, 252] width 243 height 18
type input "Yes"
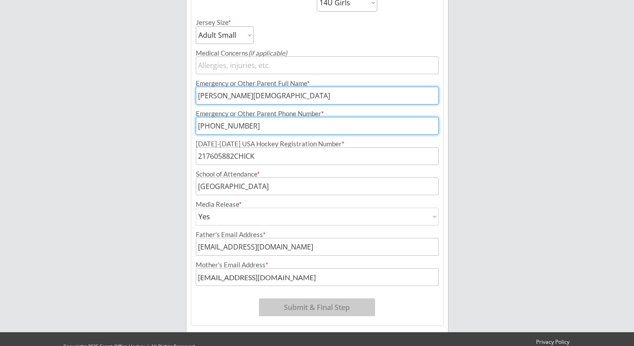
scroll to position [435, 0]
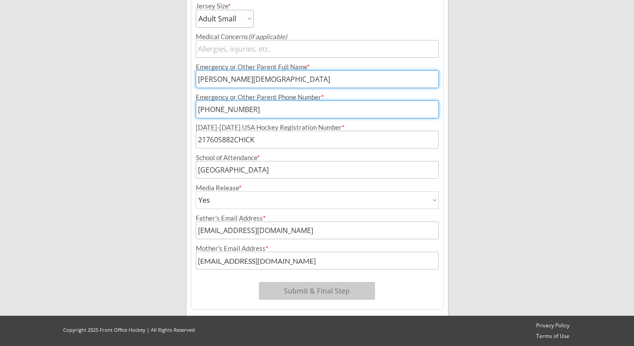
click at [252, 232] on input "input" at bounding box center [317, 231] width 243 height 18
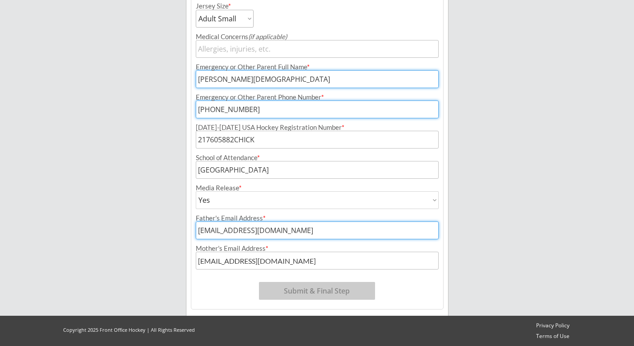
click at [252, 232] on input "input" at bounding box center [317, 231] width 243 height 18
type input "[EMAIL_ADDRESS][DOMAIN_NAME]"
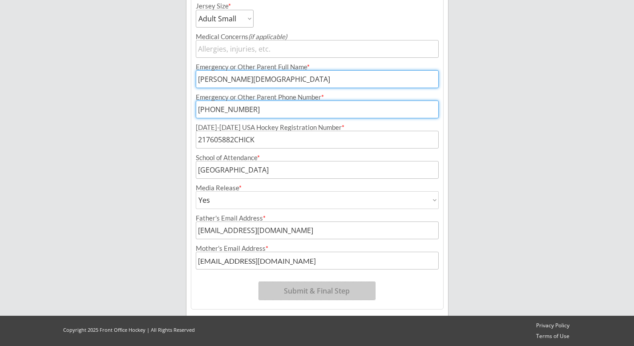
click at [290, 294] on button "Submit & Final Step" at bounding box center [317, 291] width 116 height 18
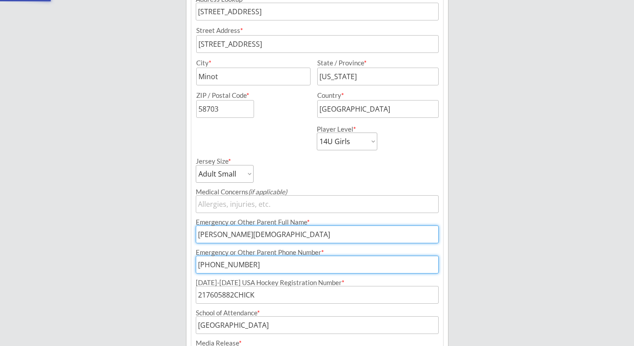
scroll to position [246, 0]
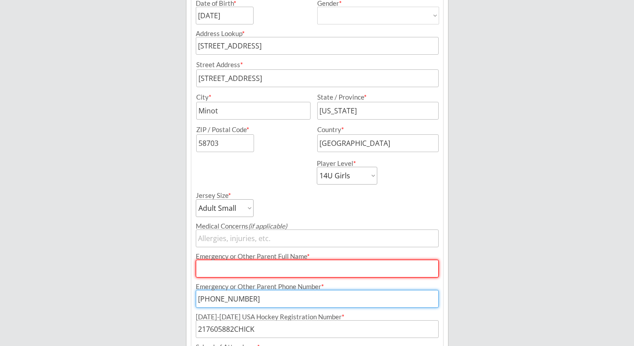
click at [290, 259] on div "Emergency or Other Parent Full Name *" at bounding box center [317, 256] width 243 height 7
click at [288, 270] on input "input" at bounding box center [317, 269] width 243 height 18
type input "[PERSON_NAME][DEMOGRAPHIC_DATA]"
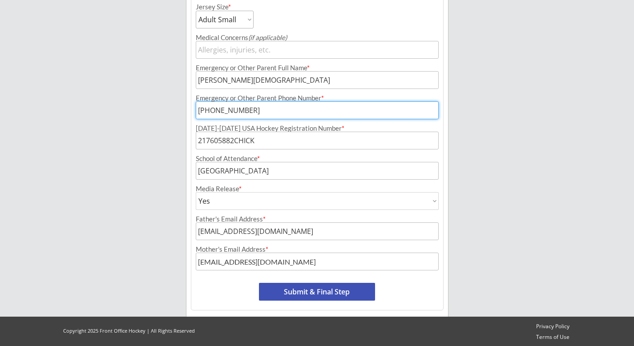
scroll to position [435, 0]
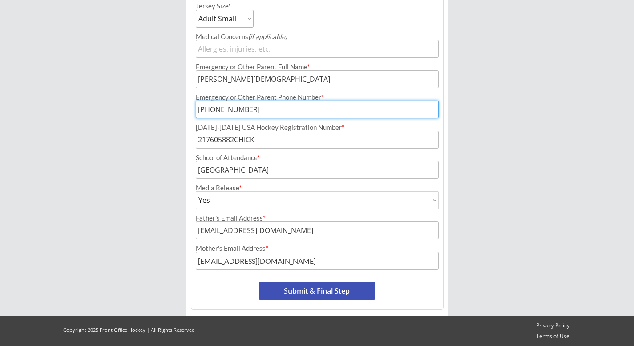
click at [286, 288] on button "Submit & Final Step" at bounding box center [317, 291] width 116 height 18
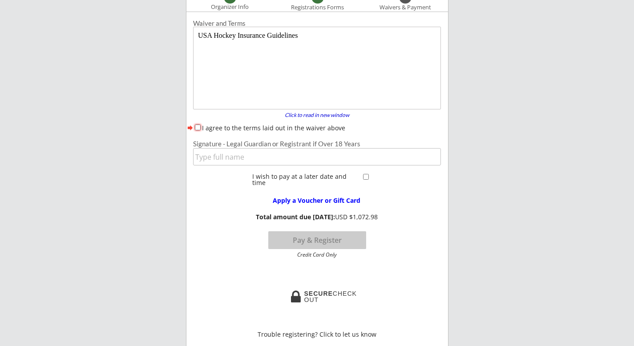
scroll to position [73, 0]
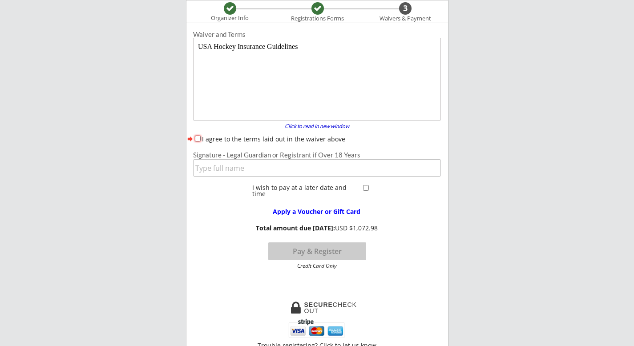
click at [198, 132] on div "Waiver and Terms Click to read in new window forward I agree to the terms laid …" at bounding box center [316, 160] width 261 height 264
click at [197, 137] on input "I agree to the terms laid out in the waiver above" at bounding box center [198, 139] width 6 height 6
checkbox input "true"
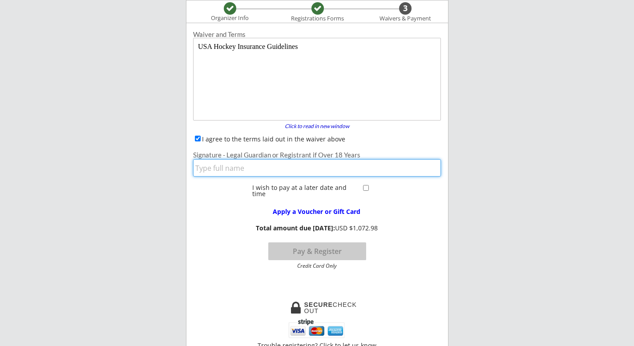
click at [218, 169] on input "input" at bounding box center [317, 167] width 248 height 17
type input "[PERSON_NAME][DEMOGRAPHIC_DATA]"
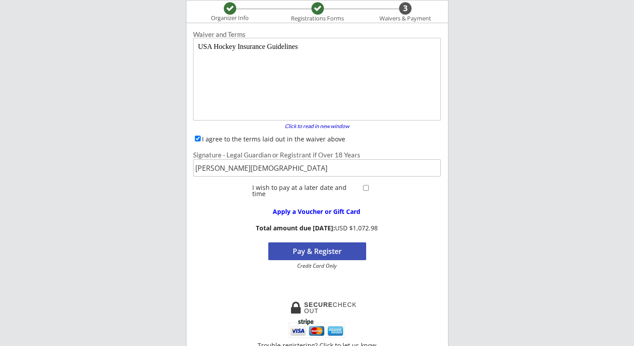
click at [361, 188] on div at bounding box center [367, 188] width 12 height 8
click at [366, 189] on input "checkbox" at bounding box center [366, 188] width 6 height 6
checkbox input "true"
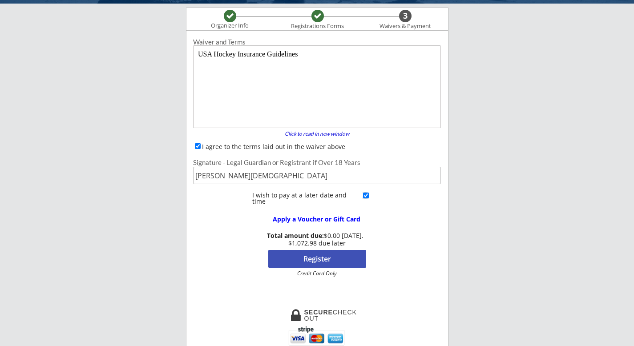
scroll to position [89, 0]
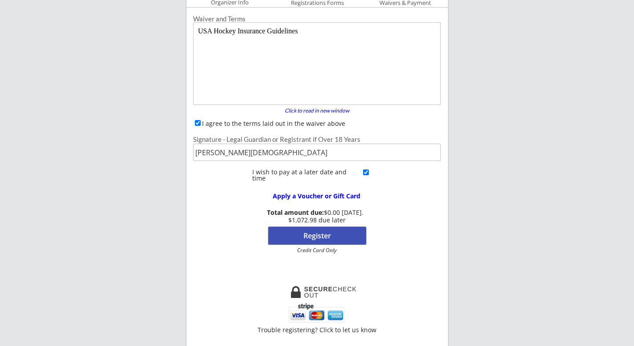
click at [331, 238] on button "Register" at bounding box center [317, 236] width 98 height 18
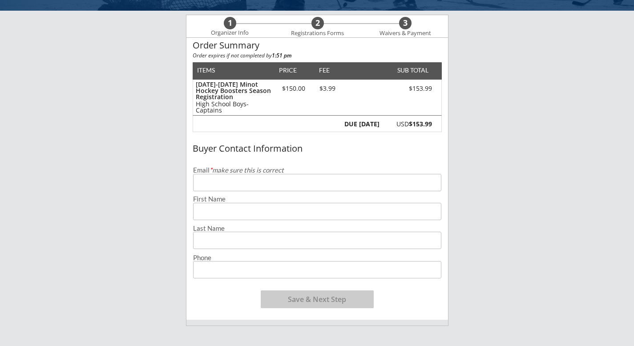
scroll to position [62, 0]
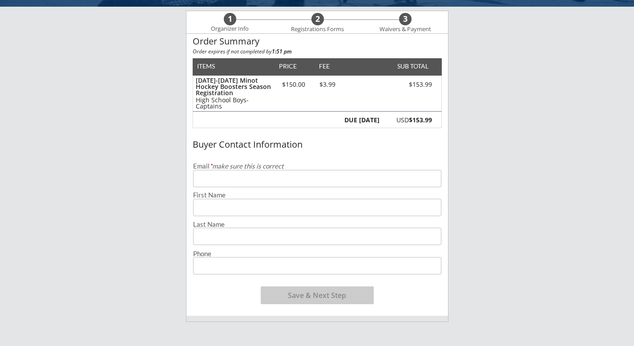
click at [360, 179] on input "email" at bounding box center [317, 178] width 248 height 17
type input "[EMAIL_ADDRESS][DOMAIN_NAME]"
type input "Kaley"
type input "[DEMOGRAPHIC_DATA]"
type input "[PHONE_NUMBER]"
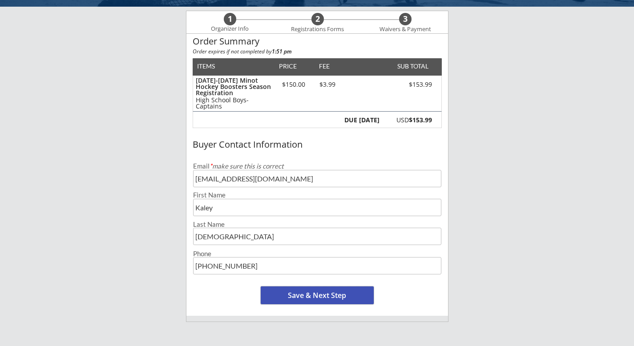
click at [330, 292] on button "Save & Next Step" at bounding box center [317, 295] width 113 height 18
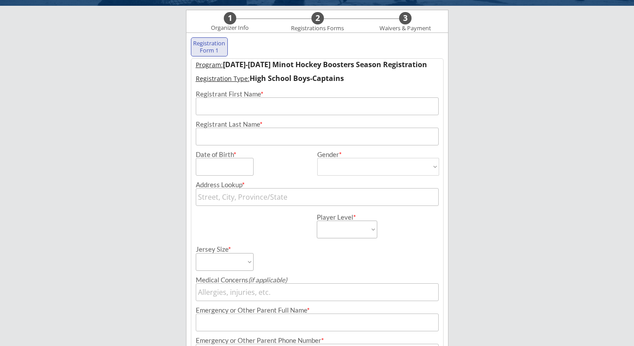
scroll to position [64, 0]
